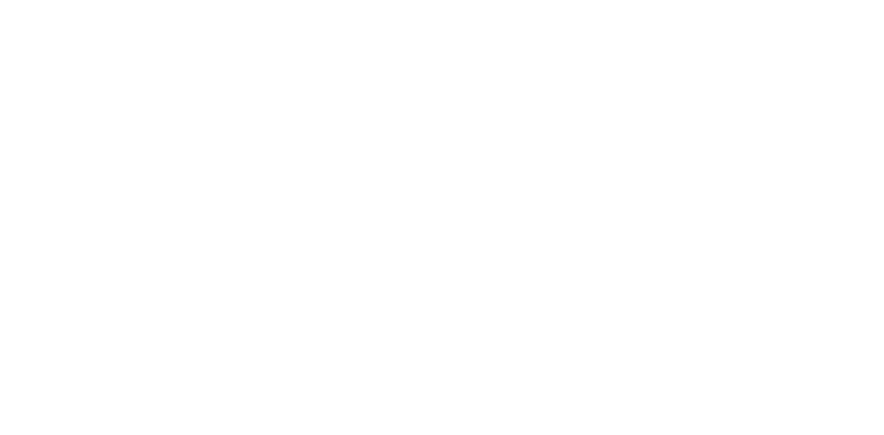
click at [365, 184] on div at bounding box center [442, 217] width 884 height 435
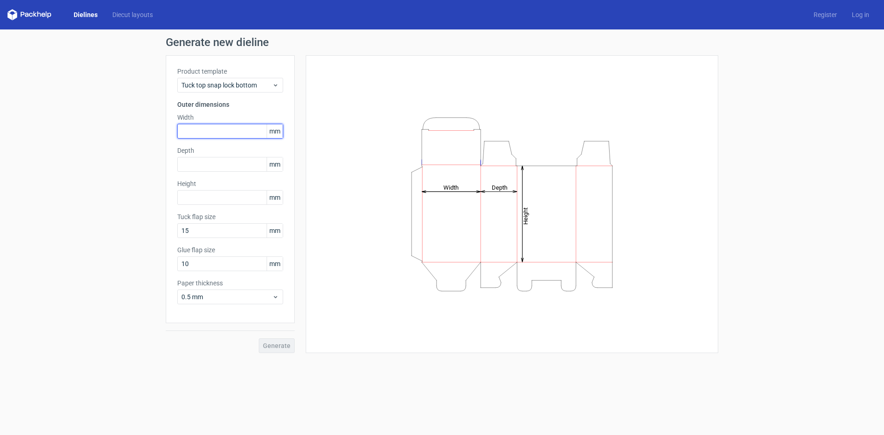
click at [195, 136] on input "text" at bounding box center [230, 131] width 106 height 15
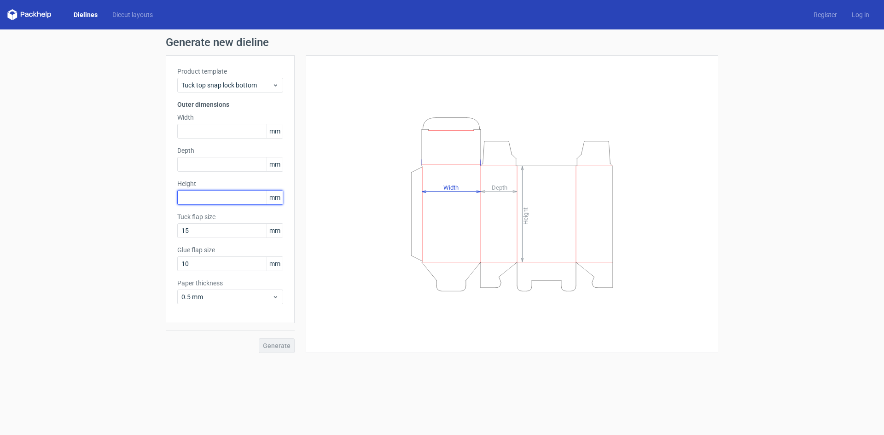
click at [188, 194] on input "text" at bounding box center [230, 197] width 106 height 15
click at [189, 165] on input "text" at bounding box center [230, 164] width 106 height 15
click at [181, 163] on input "670" at bounding box center [230, 164] width 106 height 15
type input "670"
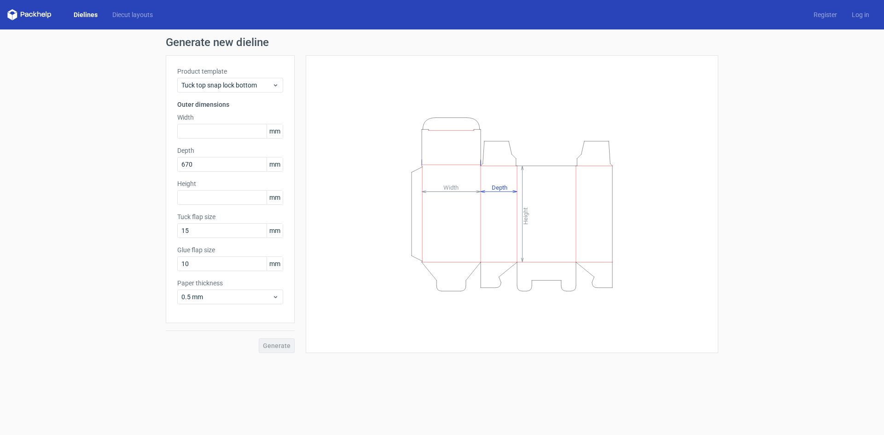
click at [196, 139] on div "Product template Tuck top snap lock bottom Outer dimensions Width mm Depth 670 …" at bounding box center [230, 189] width 129 height 268
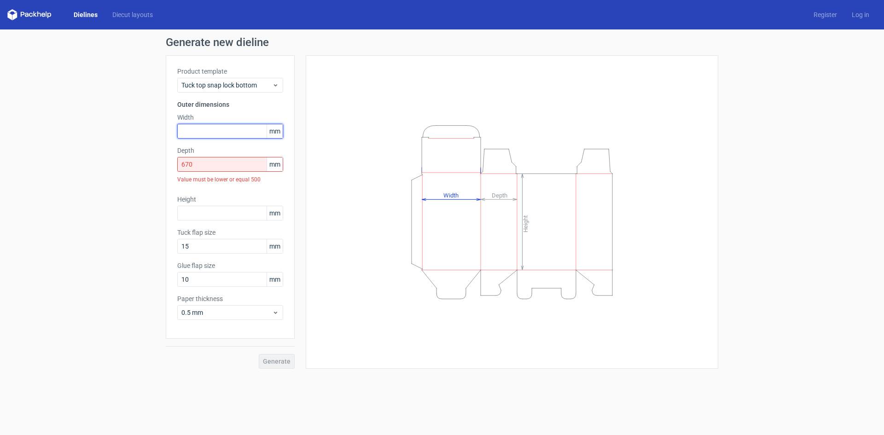
click at [197, 134] on input "text" at bounding box center [230, 131] width 106 height 15
type input "670"
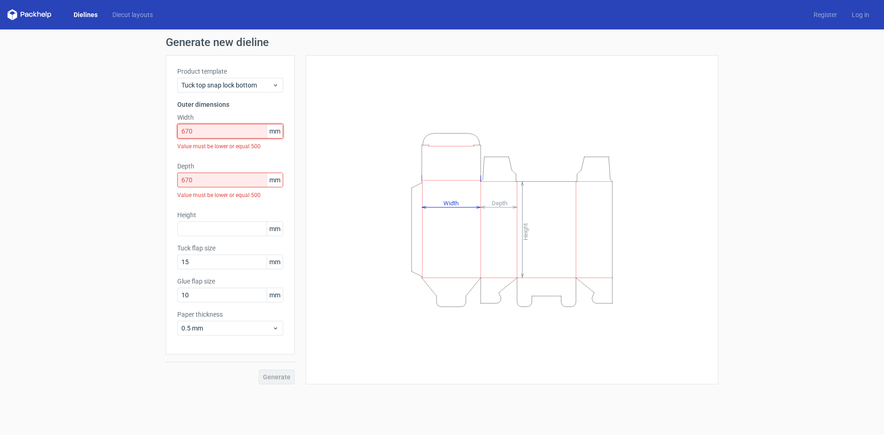
click at [197, 134] on input "670" at bounding box center [230, 131] width 106 height 15
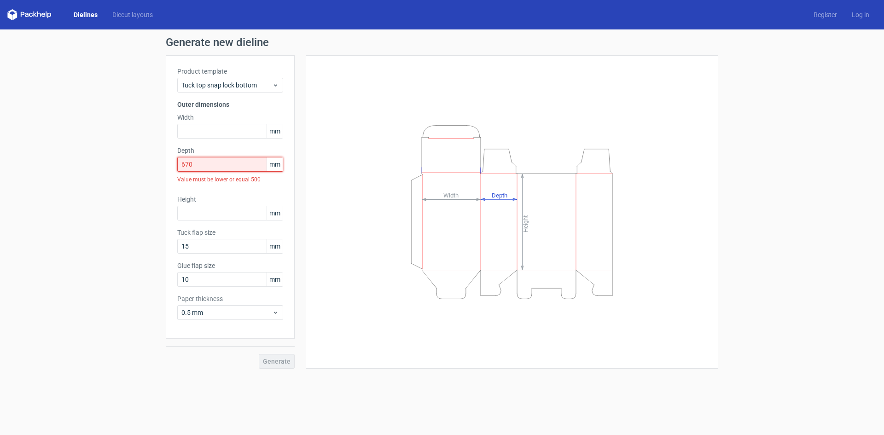
click at [190, 159] on input "670" at bounding box center [230, 164] width 106 height 15
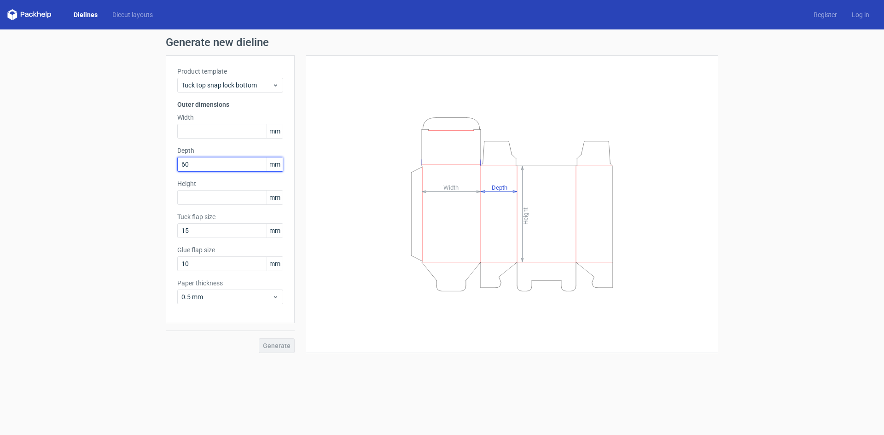
type input "6"
click at [191, 130] on input "text" at bounding box center [230, 131] width 106 height 15
type input "9"
click at [200, 171] on div "Depth mm" at bounding box center [230, 159] width 106 height 26
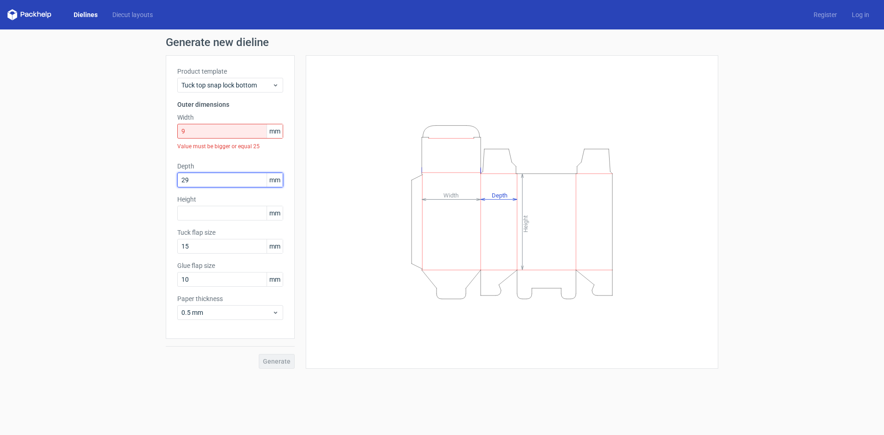
type input "29"
click at [181, 130] on input "9" at bounding box center [230, 131] width 106 height 15
click at [189, 134] on input "9" at bounding box center [230, 131] width 106 height 15
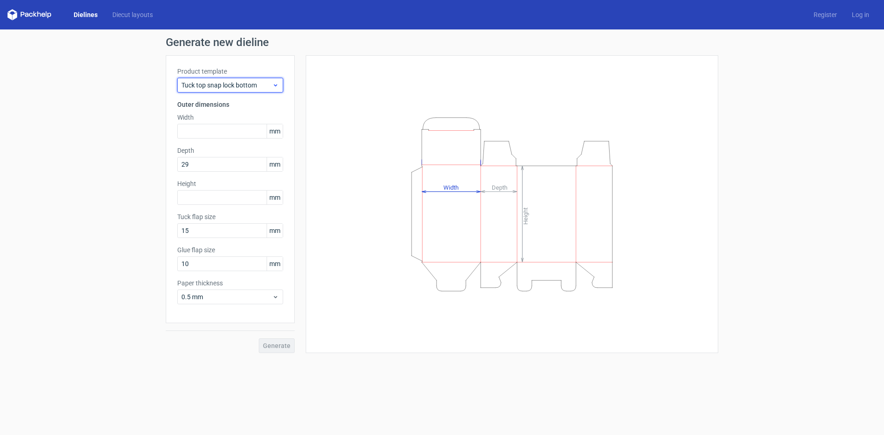
click at [215, 89] on span "Tuck top snap lock bottom" at bounding box center [226, 85] width 91 height 9
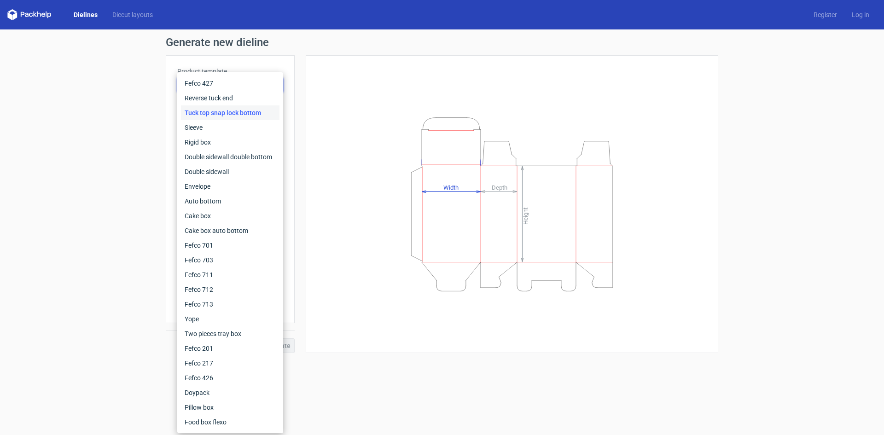
click at [122, 127] on div "Generate new dieline Product template Tuck top snap lock bottom Outer dimension…" at bounding box center [442, 194] width 884 height 331
